Goal: Task Accomplishment & Management: Manage account settings

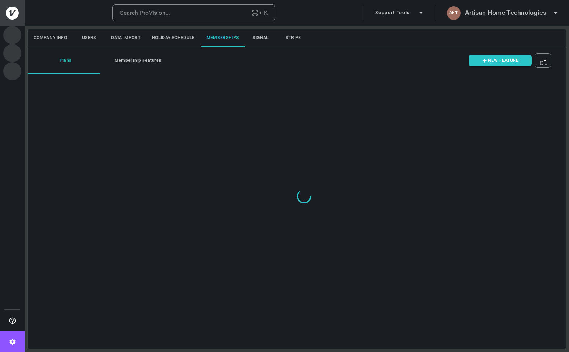
type input "ovbid-d4e85bba-234f-4efc-9159-fc4f6bbc5a14"
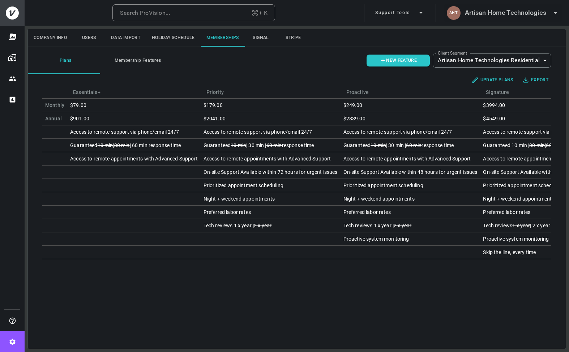
click at [489, 12] on h6 "Artisan Home Technologies" at bounding box center [504, 13] width 81 height 10
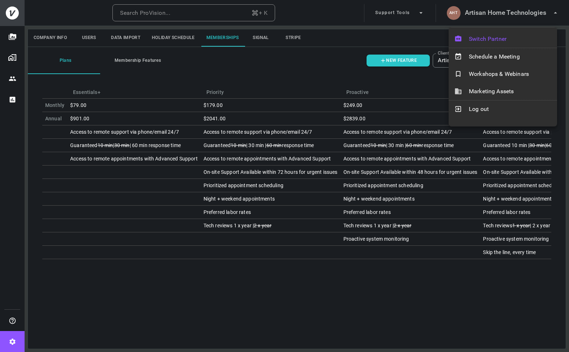
click at [496, 35] on span "Switch Partner" at bounding box center [509, 39] width 82 height 9
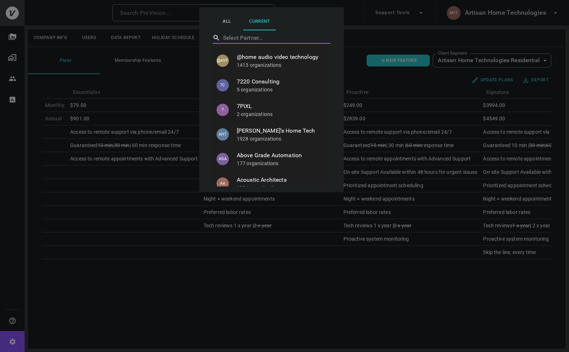
click at [449, 95] on div at bounding box center [284, 176] width 569 height 352
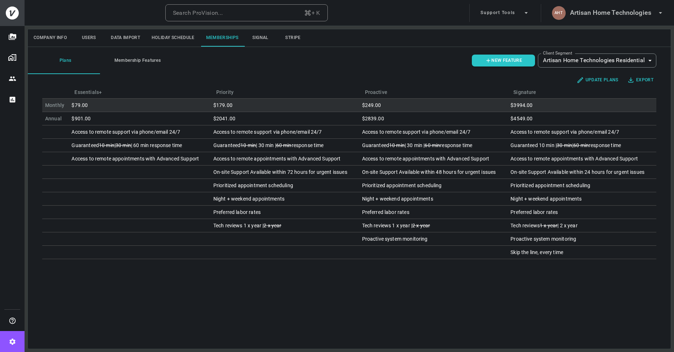
click at [528, 106] on div "$3994.00" at bounding box center [582, 104] width 143 height 7
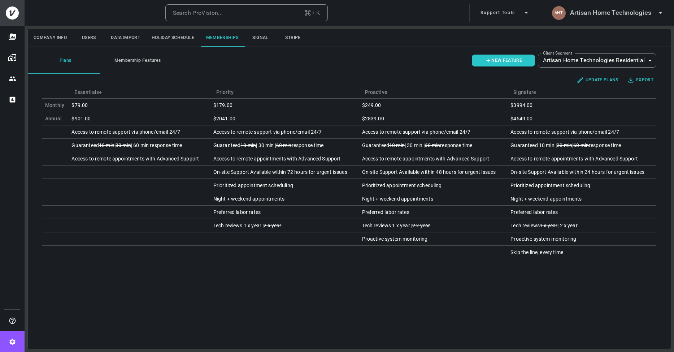
click at [568, 82] on button "Update plans" at bounding box center [598, 80] width 48 height 12
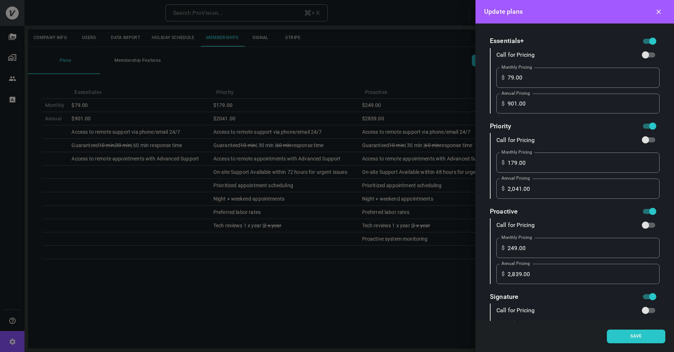
scroll to position [65, 0]
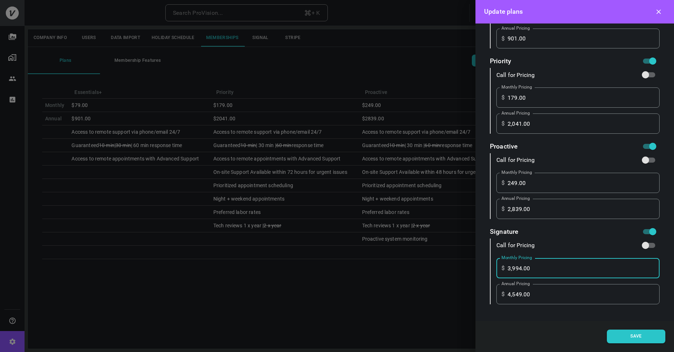
click at [521, 267] on input "3,994.00" at bounding box center [584, 268] width 152 height 20
type input "399.00"
click at [568, 335] on button "Save" at bounding box center [636, 336] width 59 height 14
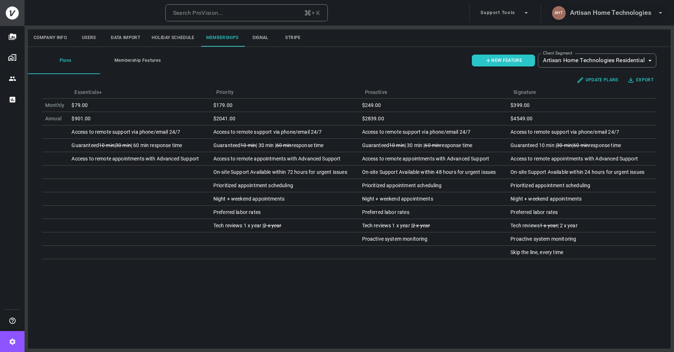
click at [568, 13] on h6 "Artisan Home Technologies" at bounding box center [610, 13] width 81 height 10
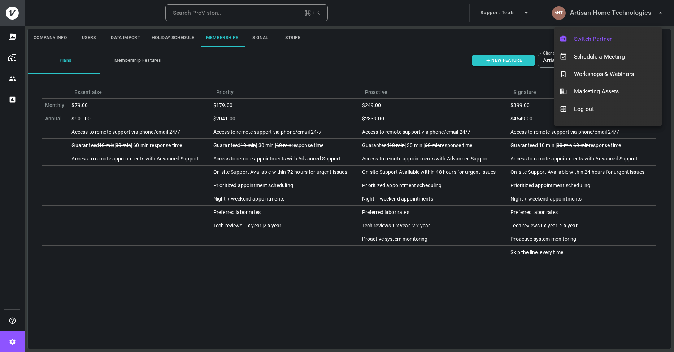
click at [568, 37] on span "Switch Partner" at bounding box center [615, 39] width 82 height 9
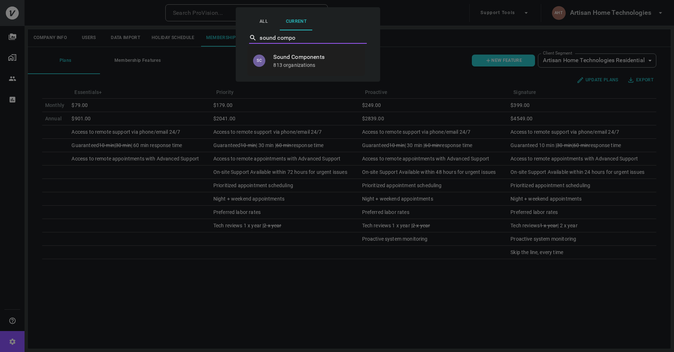
type input "Sound Components"
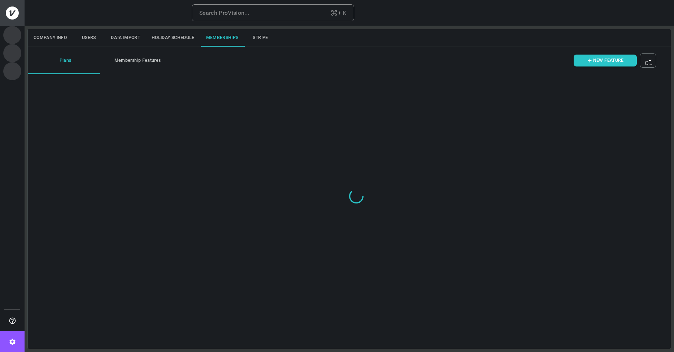
type input "ovbid-eb477f24-fb23-41ef-9a6d-1bc618f6f0f9"
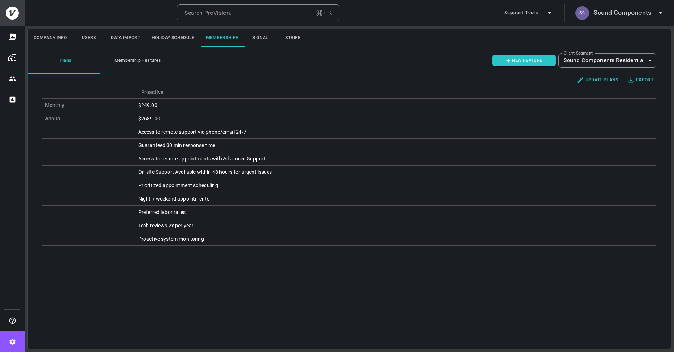
click at [124, 60] on button "Membership Features" at bounding box center [136, 60] width 72 height 27
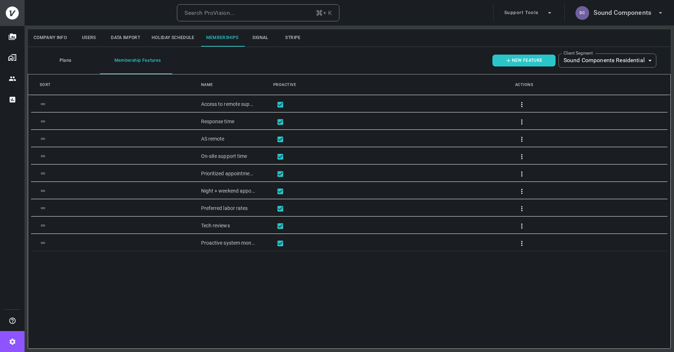
click at [69, 59] on button "Plans" at bounding box center [64, 60] width 72 height 27
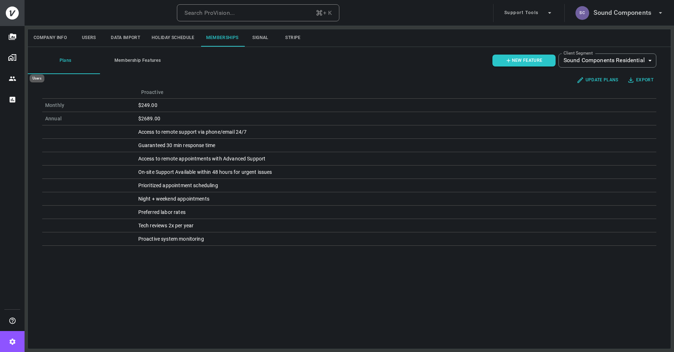
click at [9, 74] on button "Users" at bounding box center [12, 78] width 25 height 21
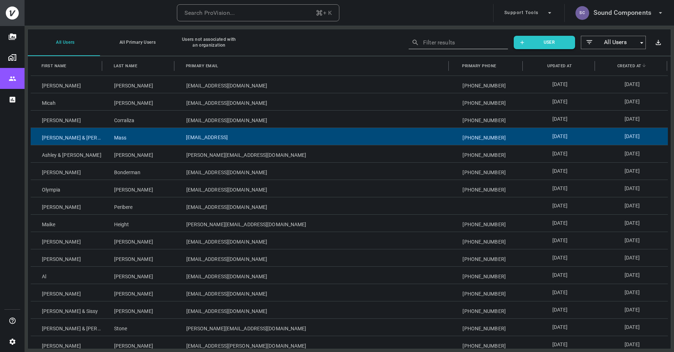
click at [209, 142] on div "janemass@live.comn" at bounding box center [313, 136] width 277 height 17
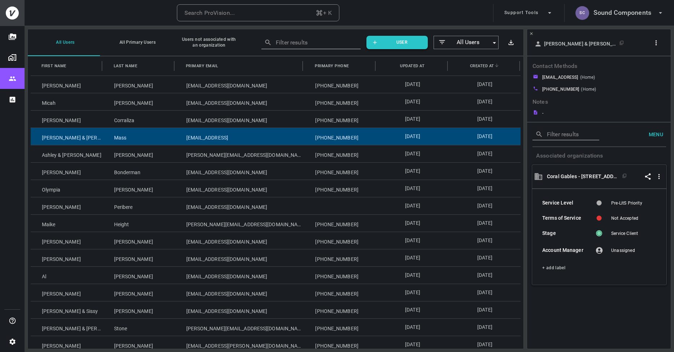
click at [662, 42] on button "button" at bounding box center [658, 42] width 14 height 11
click at [635, 68] on p "Copy Client ID" at bounding box center [644, 70] width 36 height 9
click at [211, 243] on div at bounding box center [337, 176] width 674 height 352
click at [211, 243] on div "myahraus@typeaconstruction.com" at bounding box center [239, 240] width 129 height 17
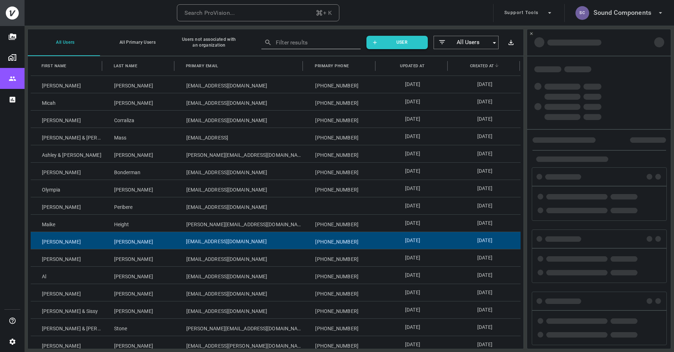
click at [211, 243] on div "myahraus@typeaconstruction.com" at bounding box center [239, 240] width 129 height 17
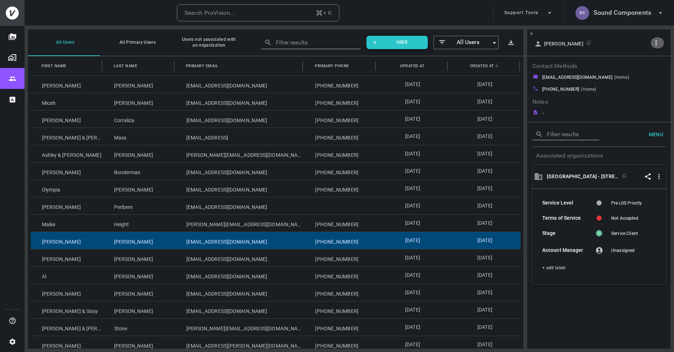
click at [657, 41] on icon "button" at bounding box center [657, 43] width 8 height 8
click at [639, 65] on p "Copy Client ID" at bounding box center [644, 69] width 36 height 9
click at [183, 325] on div at bounding box center [337, 176] width 674 height 352
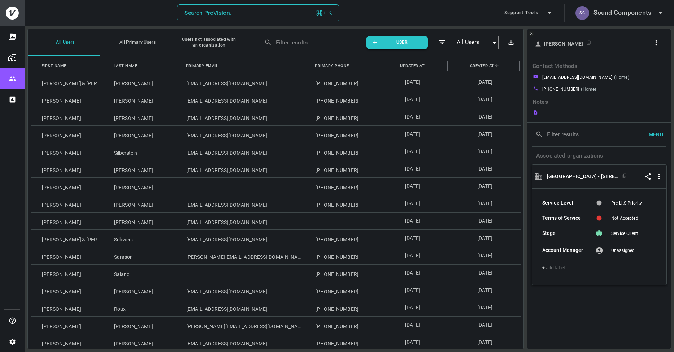
scroll to position [298, 0]
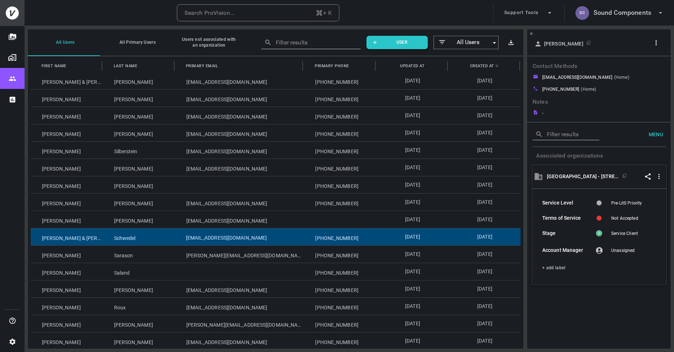
click at [201, 243] on div "[EMAIL_ADDRESS][DOMAIN_NAME]" at bounding box center [239, 236] width 129 height 17
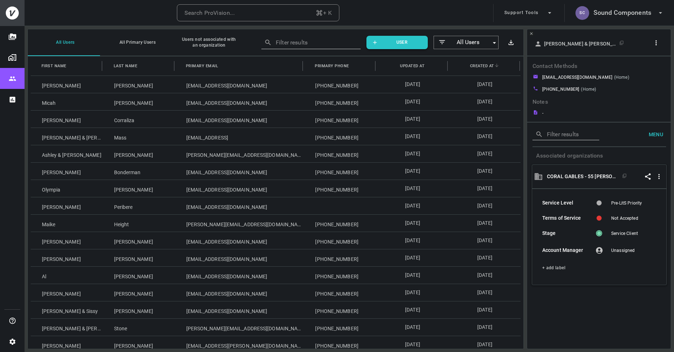
click at [625, 25] on div "Search ProVision... + K Support Tools SC Sound Components" at bounding box center [350, 13] width 650 height 26
click at [629, 13] on h6 "Sound Components" at bounding box center [623, 13] width 58 height 10
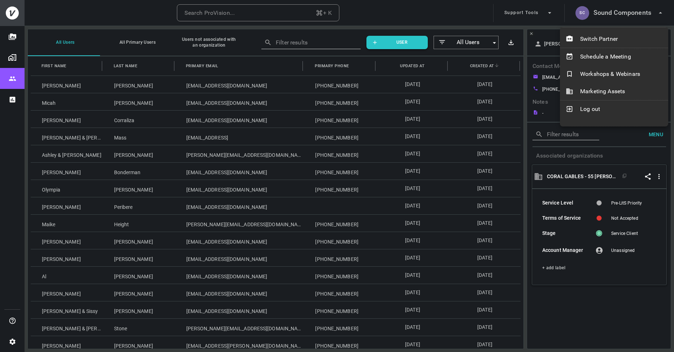
click at [621, 17] on div at bounding box center [337, 176] width 674 height 352
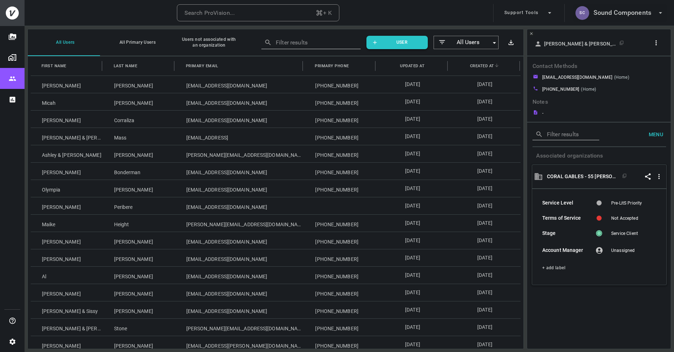
click at [615, 14] on h6 "Sound Components" at bounding box center [623, 13] width 58 height 10
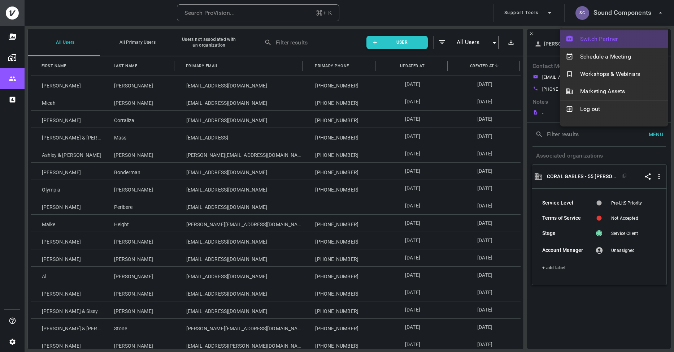
click at [608, 41] on span "Switch Partner" at bounding box center [621, 39] width 82 height 9
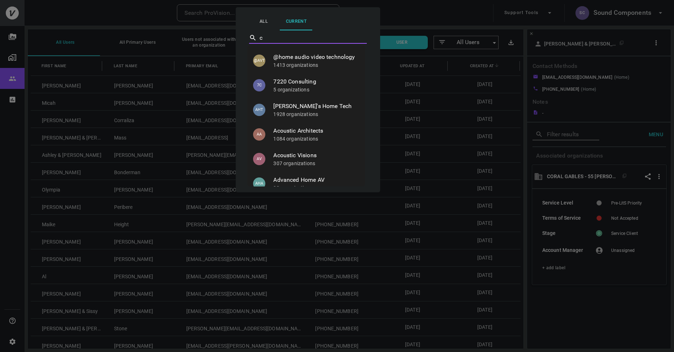
type input "cw"
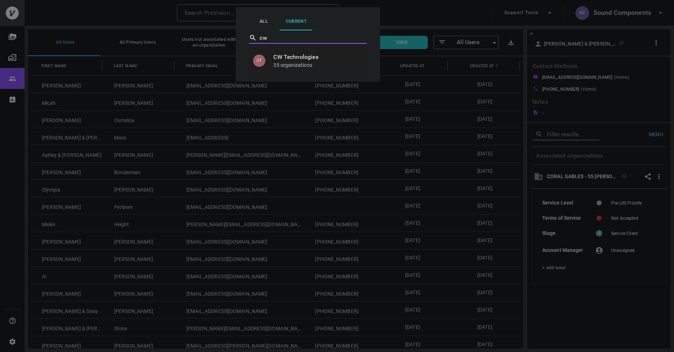
click at [300, 68] on p "35 organizations" at bounding box center [316, 64] width 86 height 7
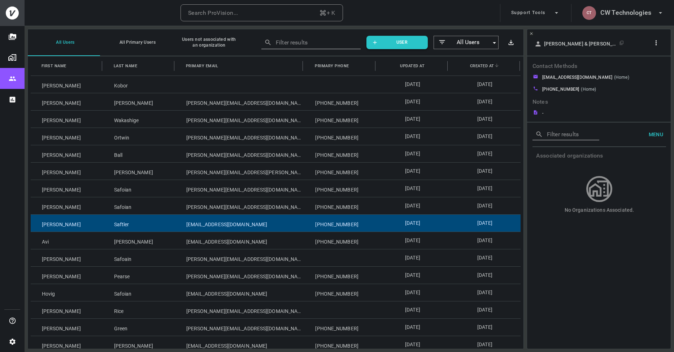
scroll to position [107, 0]
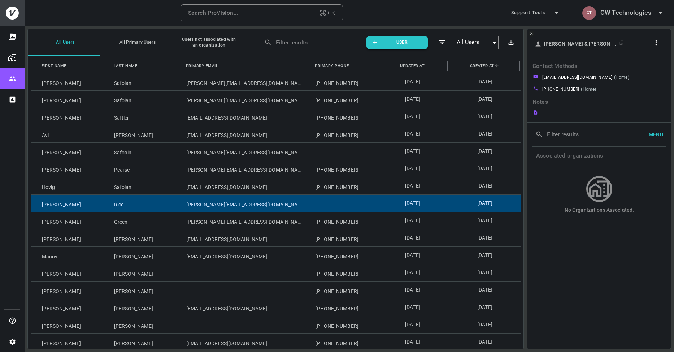
click at [121, 206] on div "Rice" at bounding box center [139, 203] width 72 height 17
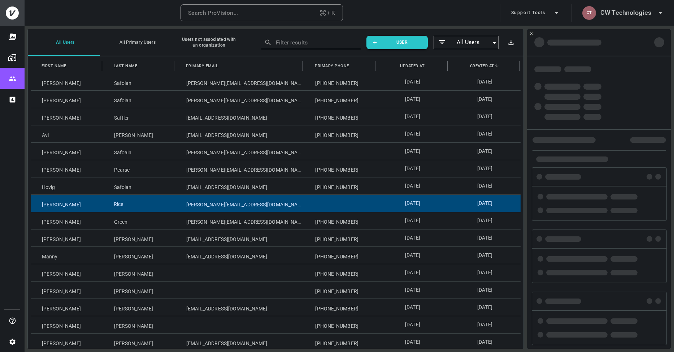
click at [121, 206] on div "Rice" at bounding box center [139, 203] width 72 height 17
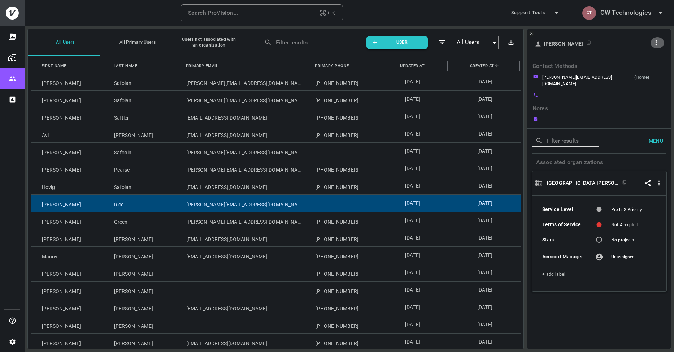
click at [654, 40] on icon "button" at bounding box center [657, 43] width 8 height 8
click at [653, 72] on p "Copy Client ID" at bounding box center [644, 69] width 36 height 9
click at [617, 13] on div at bounding box center [337, 176] width 674 height 352
click at [615, 14] on h6 "CW Technologies" at bounding box center [626, 13] width 51 height 10
